Goal: Task Accomplishment & Management: Manage account settings

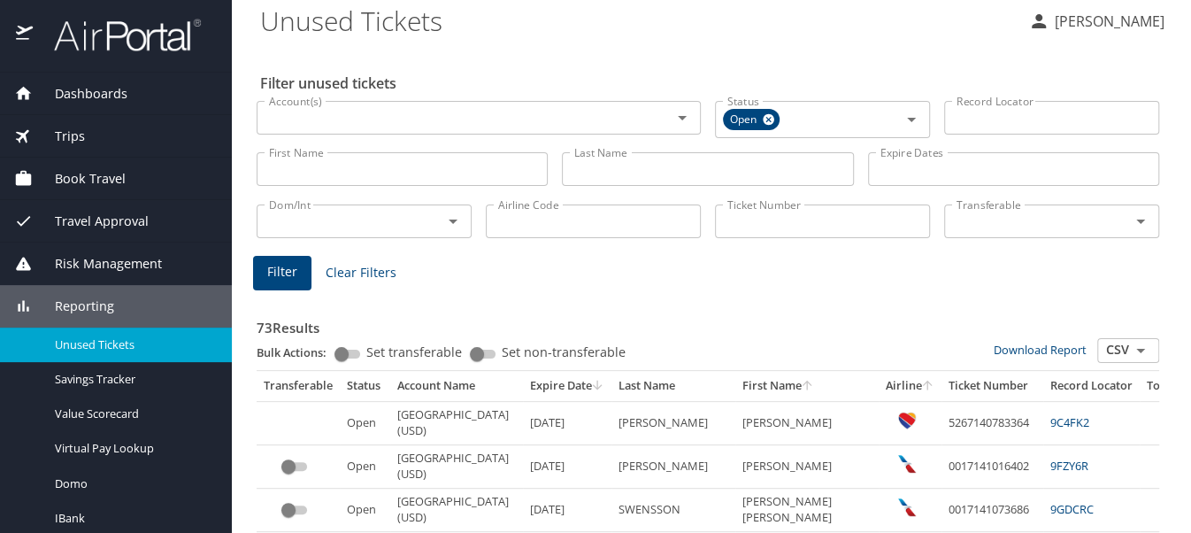
scroll to position [133, 0]
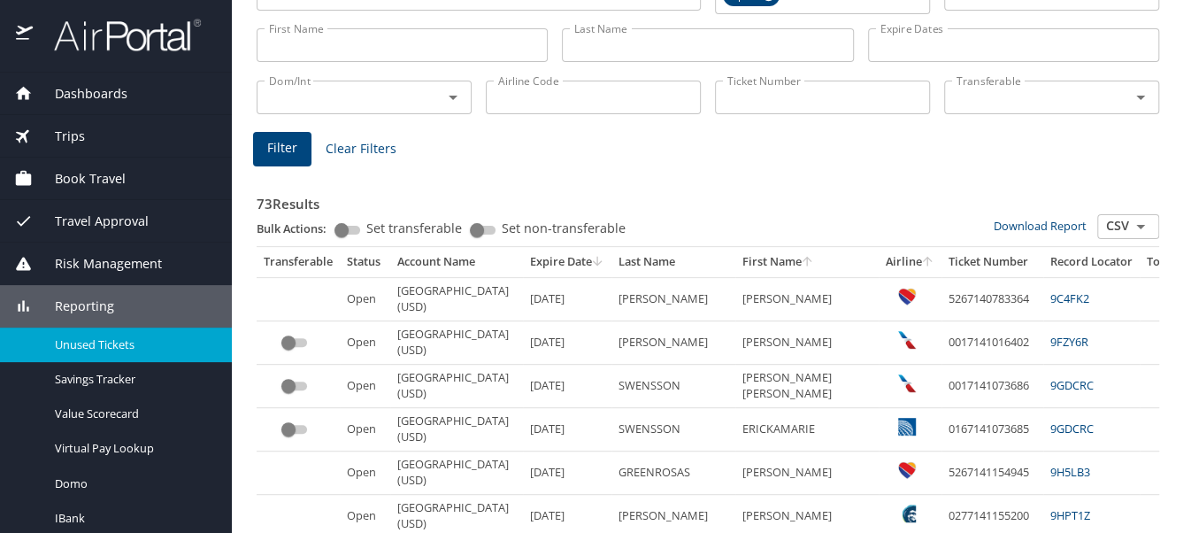
click at [375, 229] on span "Set transferable" at bounding box center [414, 228] width 96 height 12
click at [373, 229] on input "Set transferable" at bounding box center [342, 229] width 64 height 21
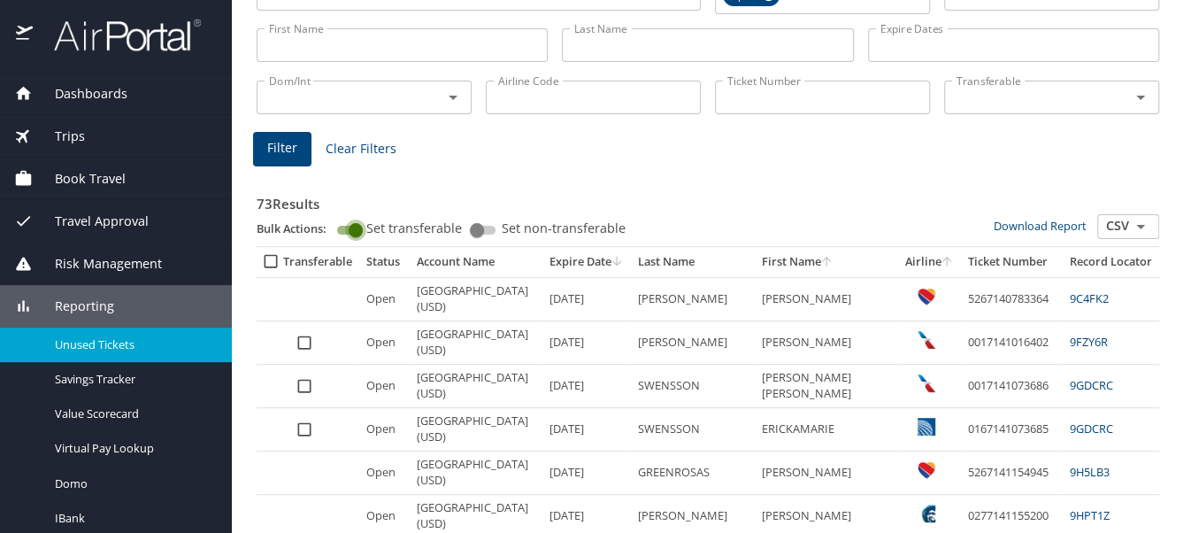
click at [342, 228] on input "Set transferable" at bounding box center [356, 229] width 64 height 21
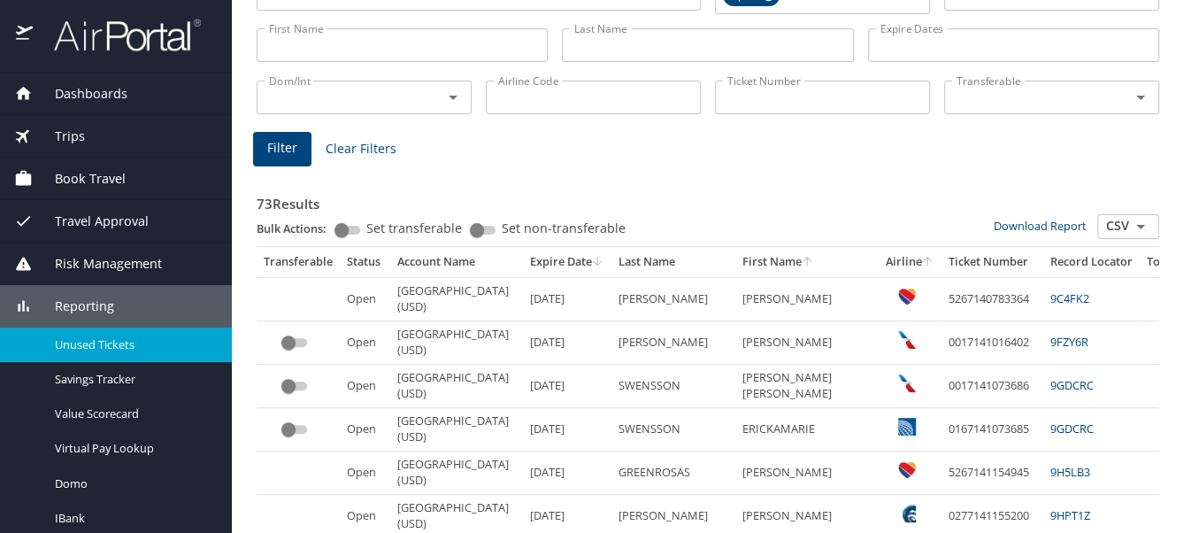
click at [371, 224] on span "Set transferable" at bounding box center [414, 228] width 96 height 12
click at [371, 224] on input "Set transferable" at bounding box center [342, 229] width 64 height 21
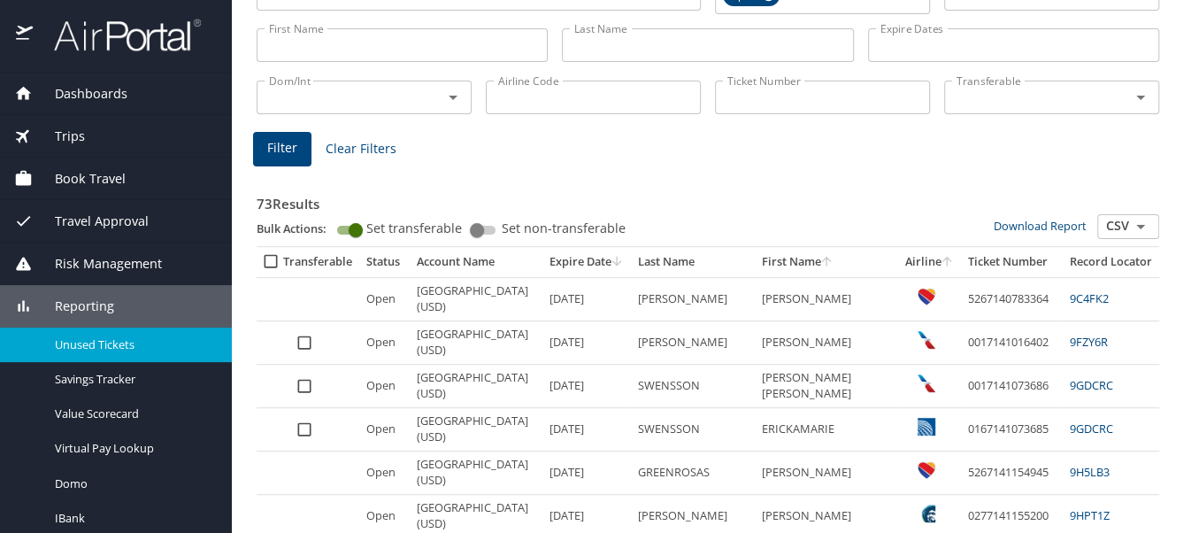
click at [343, 231] on input "Set transferable" at bounding box center [356, 229] width 64 height 21
checkbox input "false"
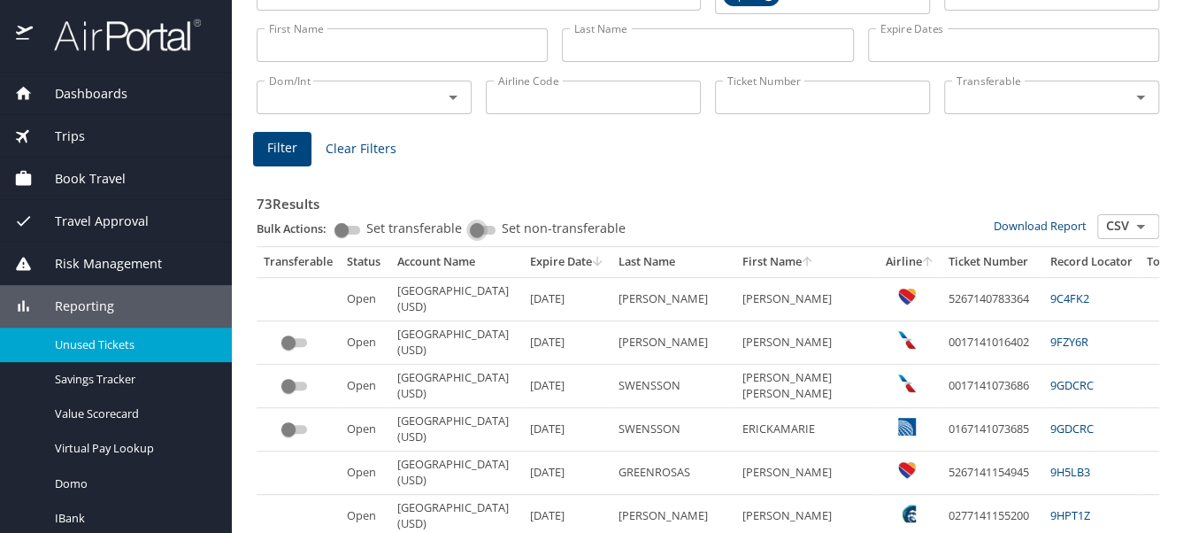
click at [473, 223] on input "Set non-transferable" at bounding box center [477, 229] width 64 height 21
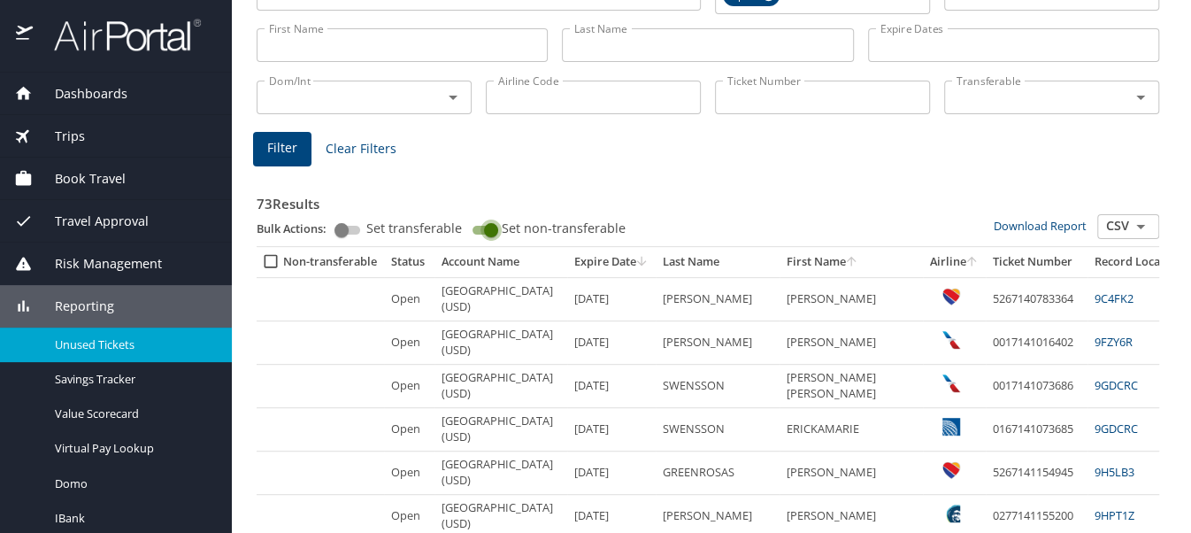
click at [469, 223] on input "Set non-transferable" at bounding box center [491, 229] width 64 height 21
checkbox input "false"
